Goal: Task Accomplishment & Management: Complete application form

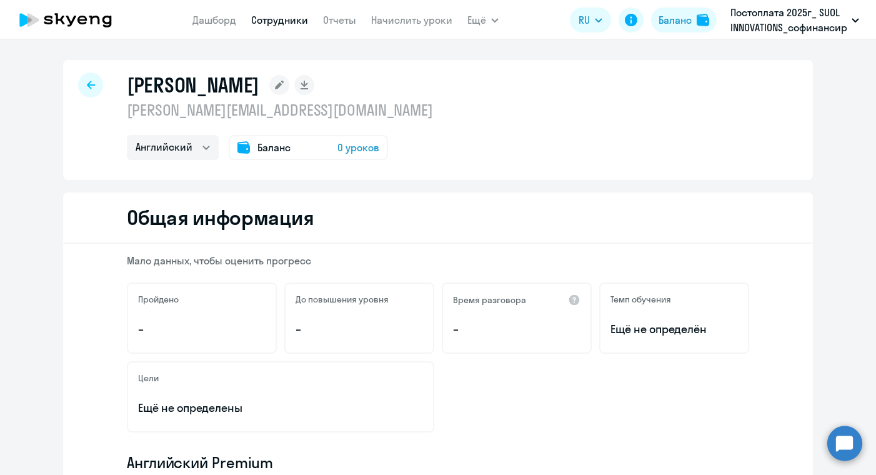
select select "english"
click at [81, 80] on div at bounding box center [90, 84] width 25 height 25
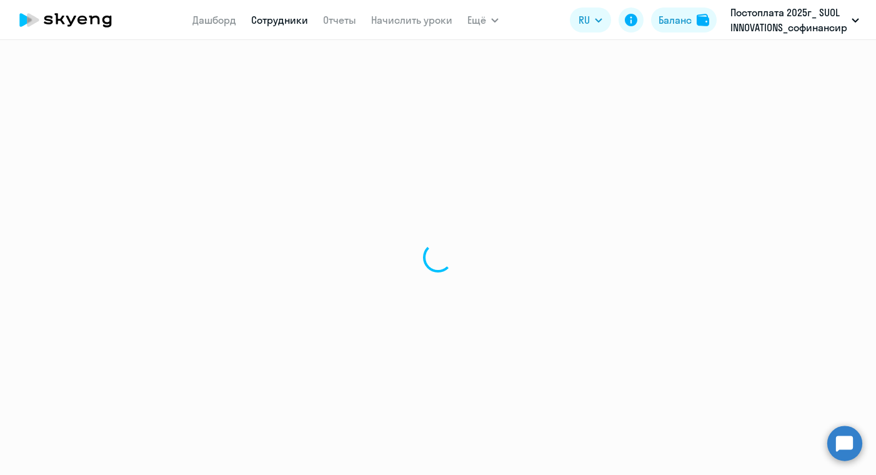
select select "30"
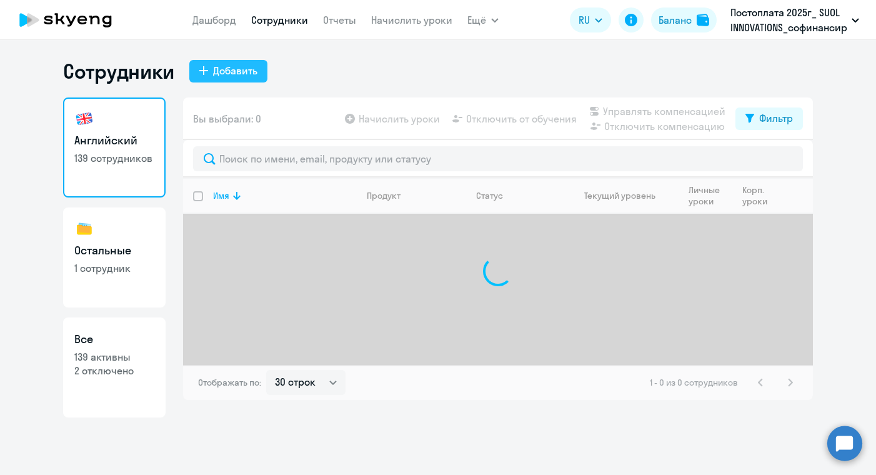
click at [241, 75] on div "Добавить" at bounding box center [235, 70] width 44 height 15
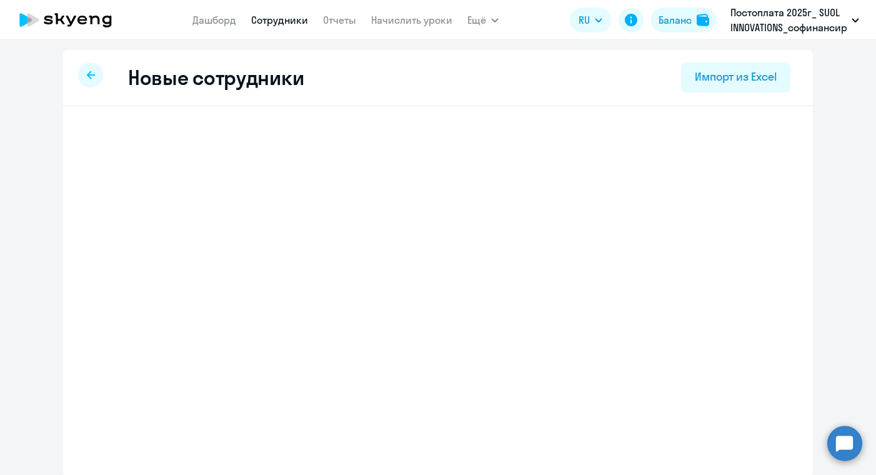
select select "english_adult_not_native_speaker"
select select "5"
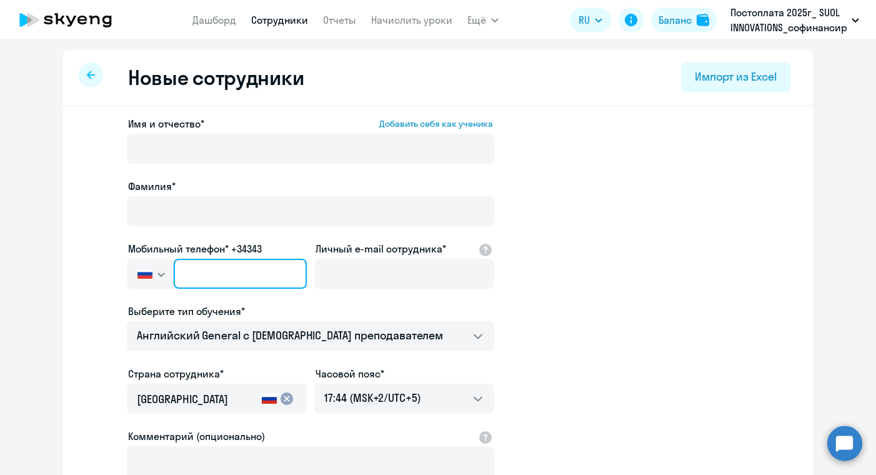
click at [237, 276] on input "text" at bounding box center [240, 274] width 133 height 30
paste input "[PHONE_NUMBER]"
type input "[PHONE_NUMBER]"
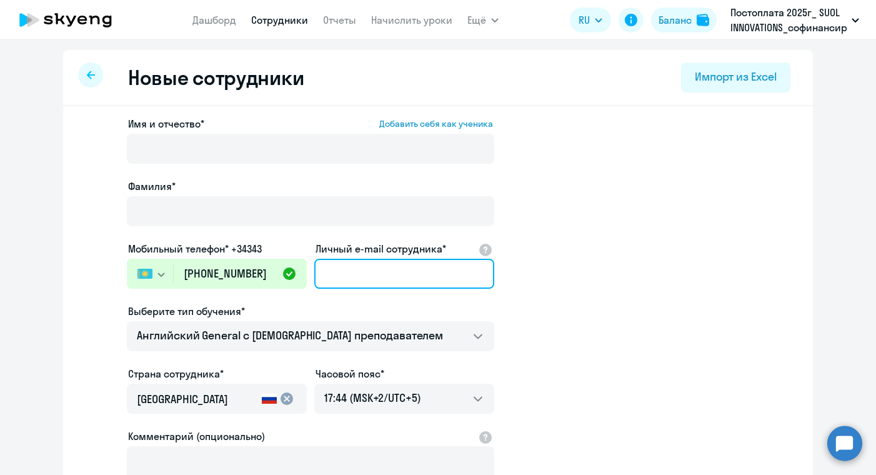
click at [350, 281] on input "Личный e-mail сотрудника*" at bounding box center [404, 274] width 180 height 30
paste input "[EMAIL_ADDRESS][DOMAIN_NAME]"
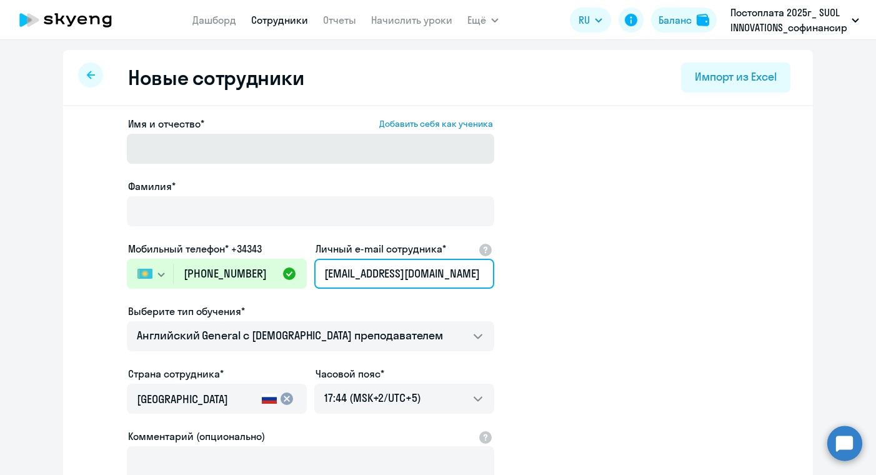
type input "[EMAIL_ADDRESS][DOMAIN_NAME]"
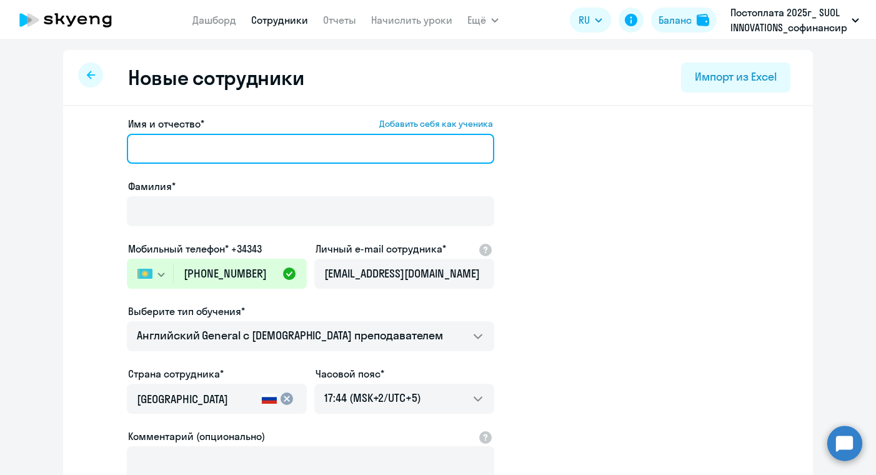
click at [218, 146] on input "Имя и отчество* Добавить себя как ученика" at bounding box center [310, 149] width 367 height 30
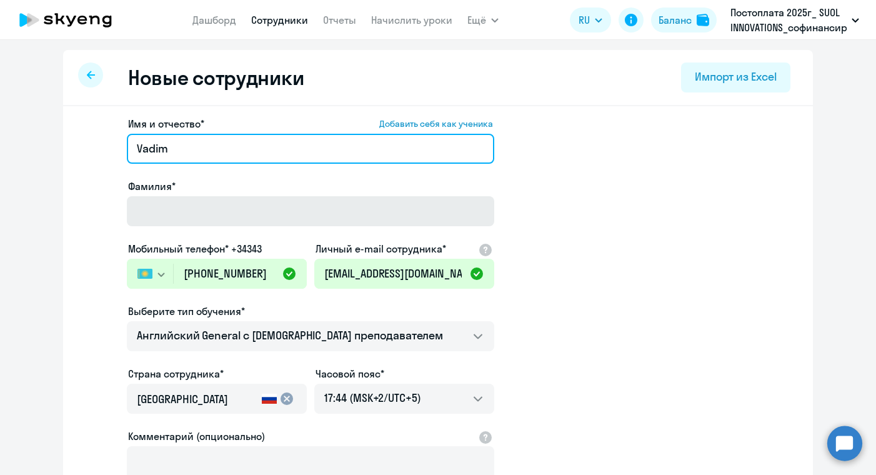
type input "Vadim"
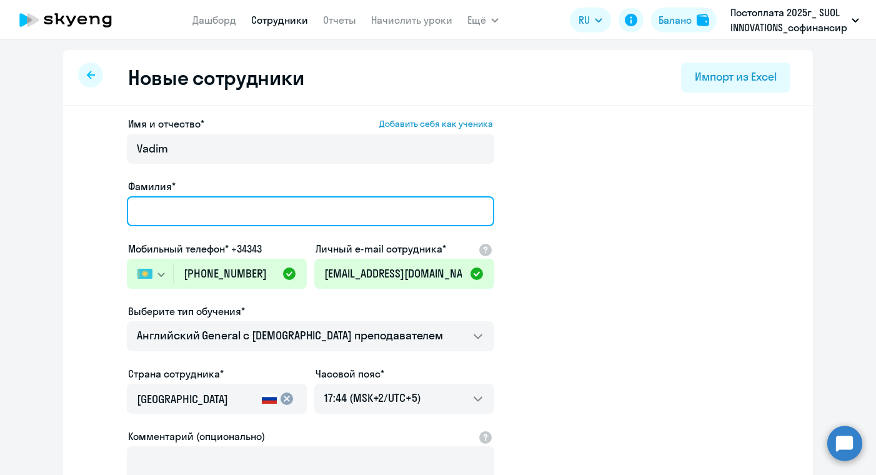
click at [190, 211] on input "Фамилия*" at bounding box center [310, 211] width 367 height 30
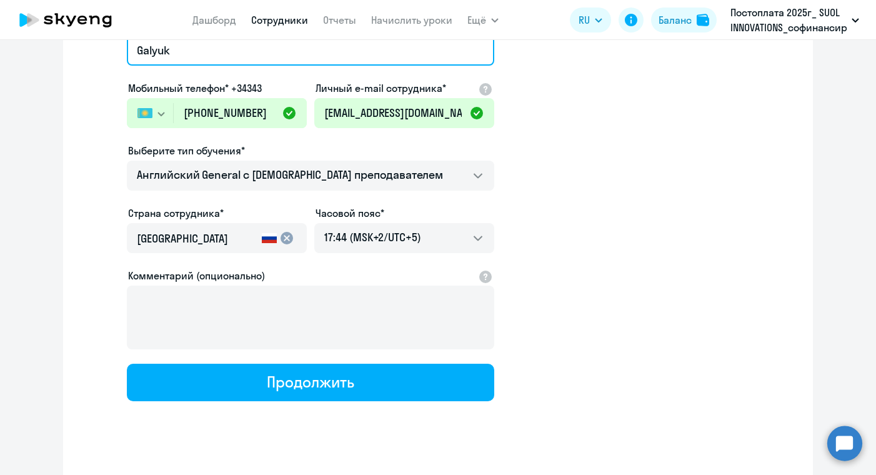
scroll to position [169, 0]
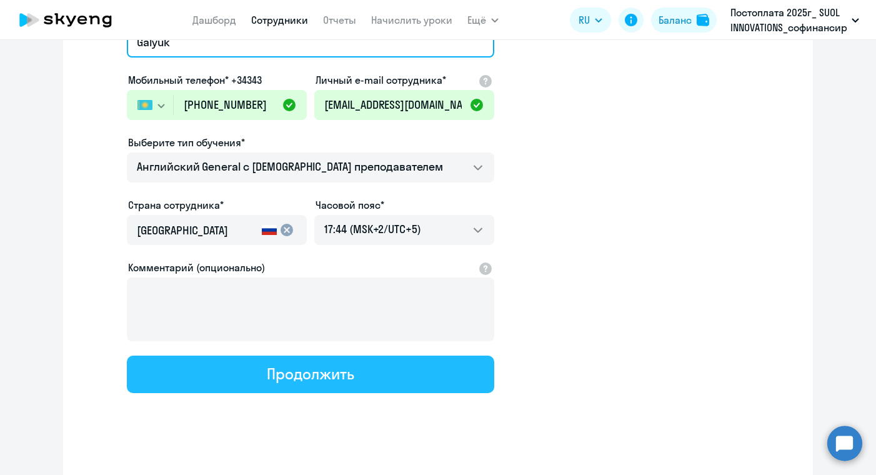
type input "Galyuk"
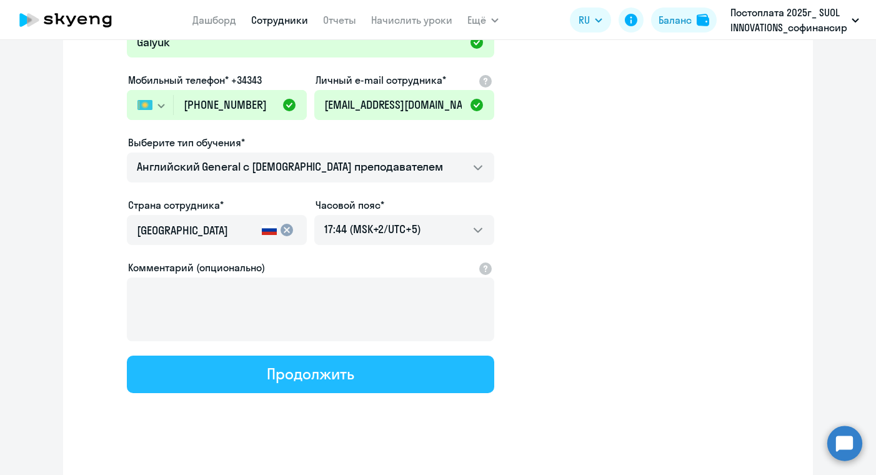
click at [303, 381] on div "Продолжить" at bounding box center [310, 374] width 87 height 20
select select "english_adult_not_native_speaker"
select select "5"
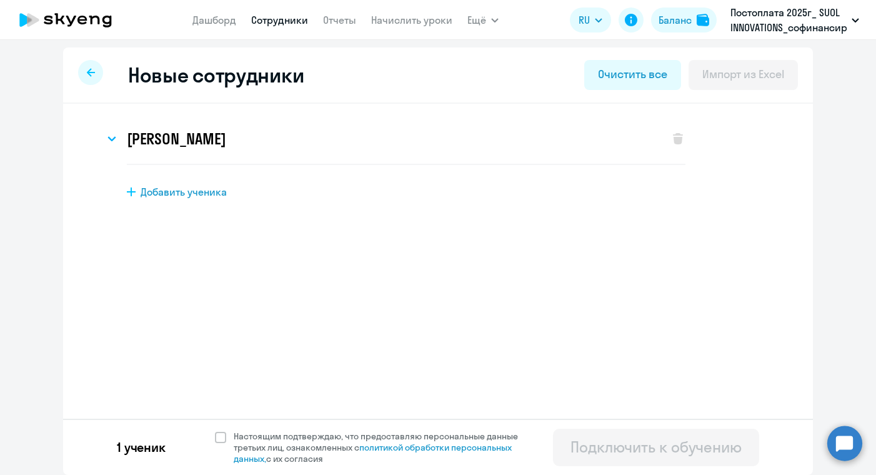
scroll to position [0, 0]
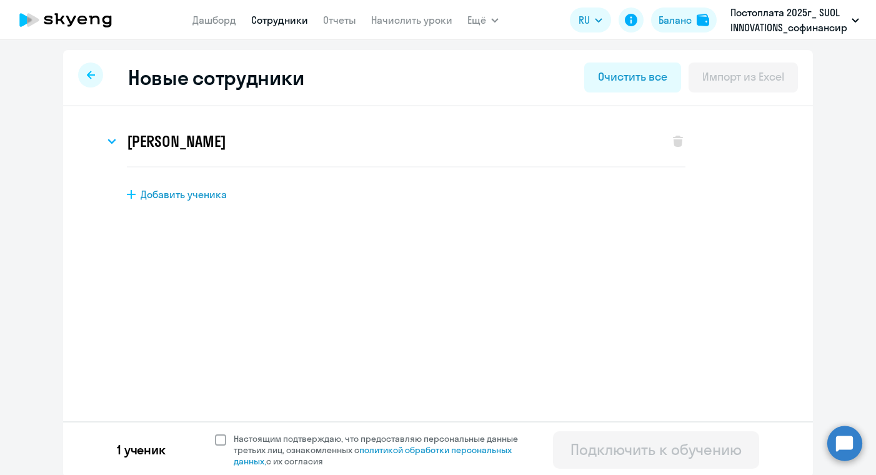
click at [224, 440] on span at bounding box center [220, 439] width 11 height 11
click at [215, 433] on input "Настоящим подтверждаю, что предоставляю персональные данные третьих лиц, ознако…" at bounding box center [214, 432] width 1 height 1
checkbox input "true"
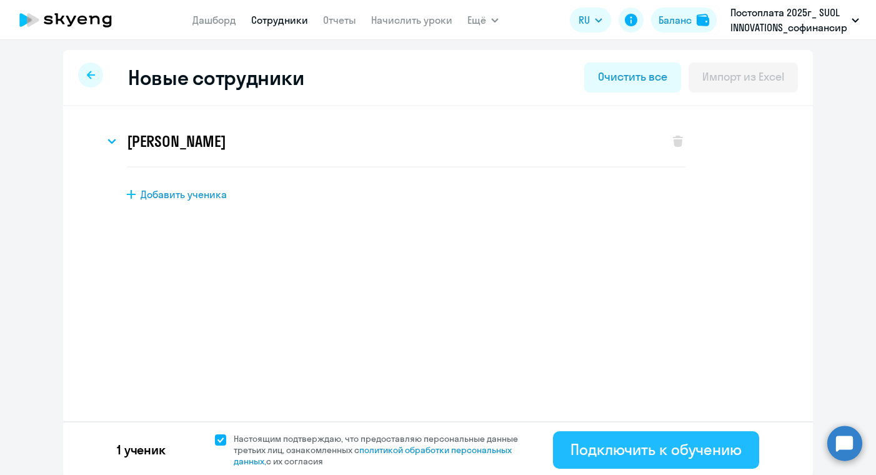
click at [576, 445] on div "Подключить к обучению" at bounding box center [655, 449] width 171 height 20
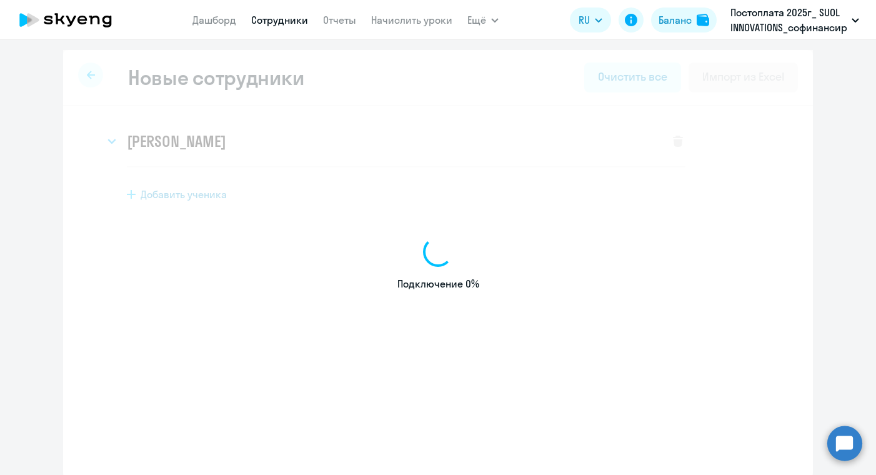
select select "english_adult_not_native_speaker"
select select "5"
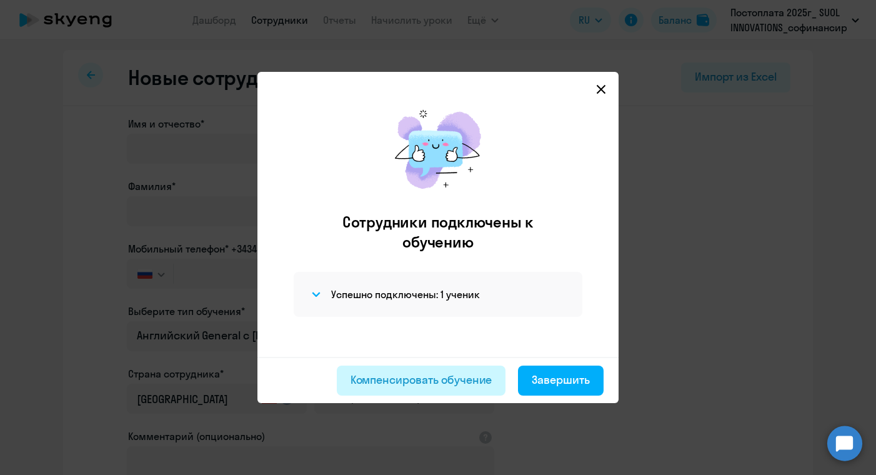
click at [408, 379] on div "Компенсировать обучение" at bounding box center [422, 380] width 142 height 16
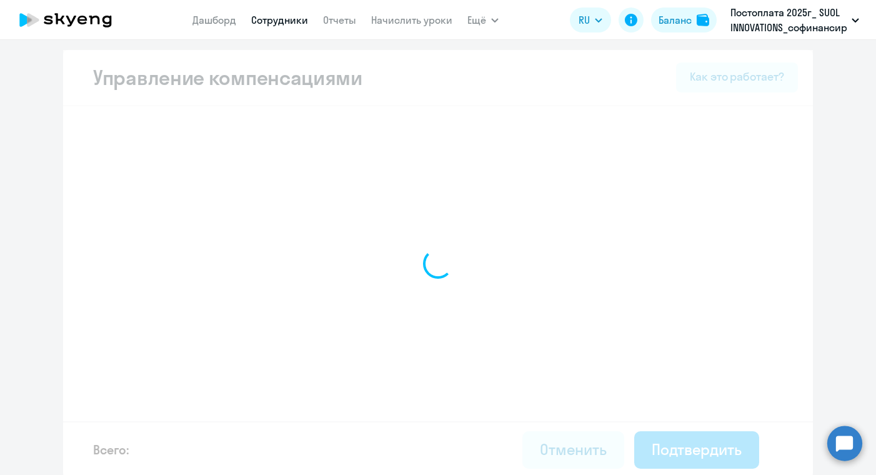
select select "MONTHLY"
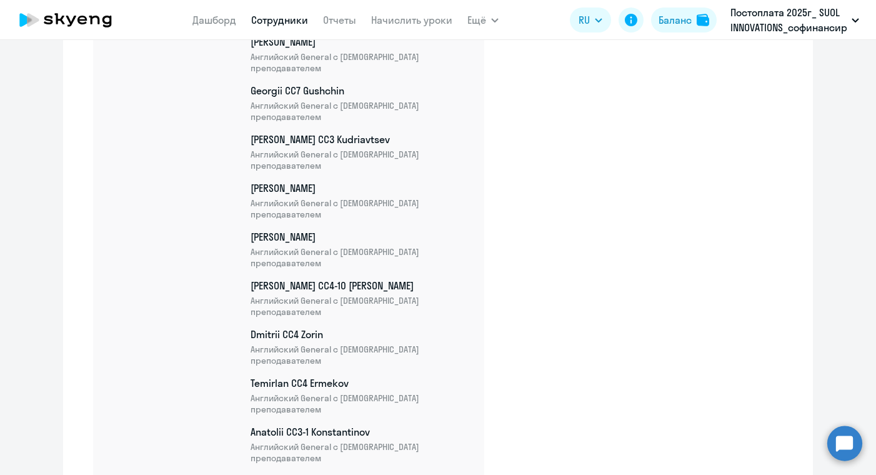
scroll to position [6924, 0]
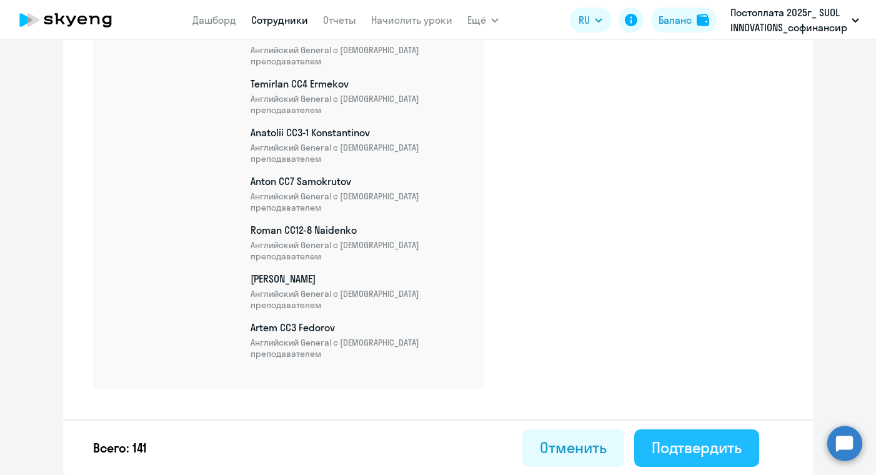
click at [720, 443] on div "Подтвердить" at bounding box center [697, 447] width 90 height 20
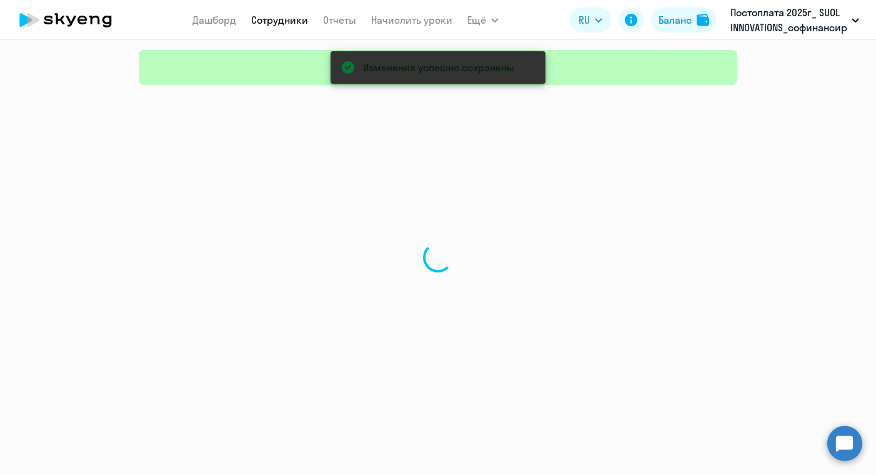
select select "30"
